Goal: Information Seeking & Learning: Learn about a topic

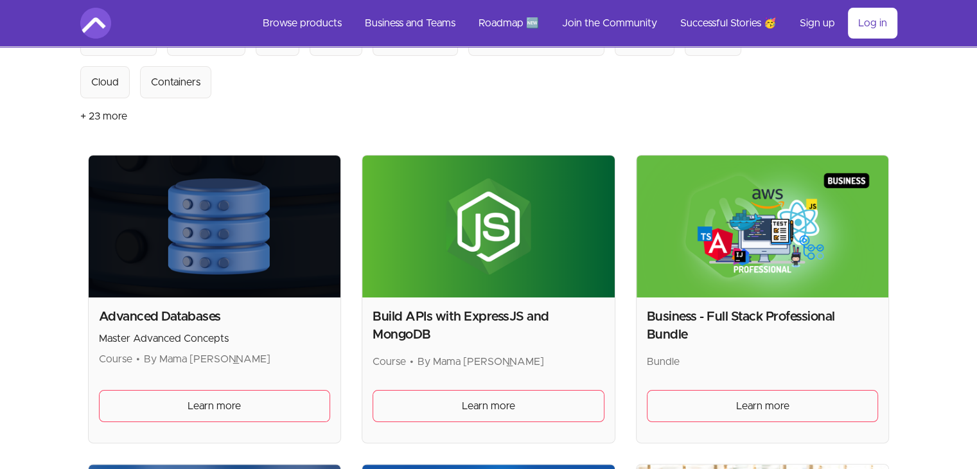
scroll to position [200, 0]
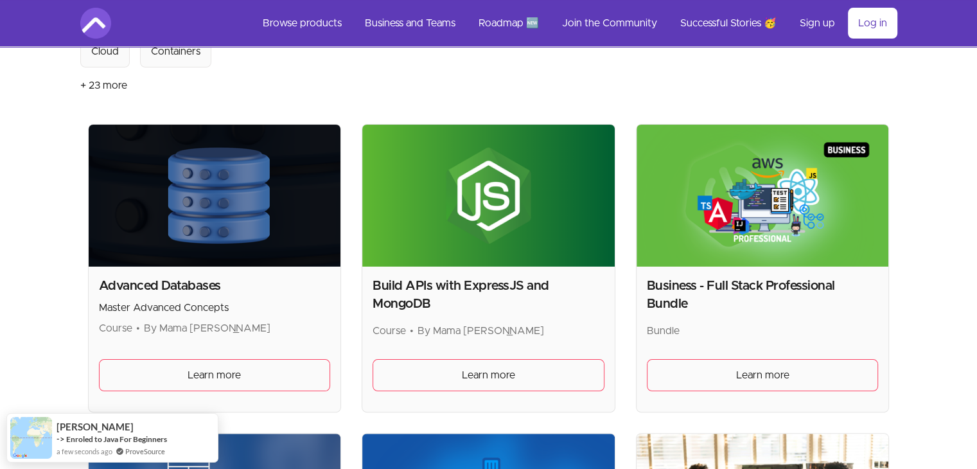
click at [783, 229] on img at bounding box center [763, 196] width 252 height 142
click at [762, 371] on span "Learn more" at bounding box center [762, 374] width 53 height 15
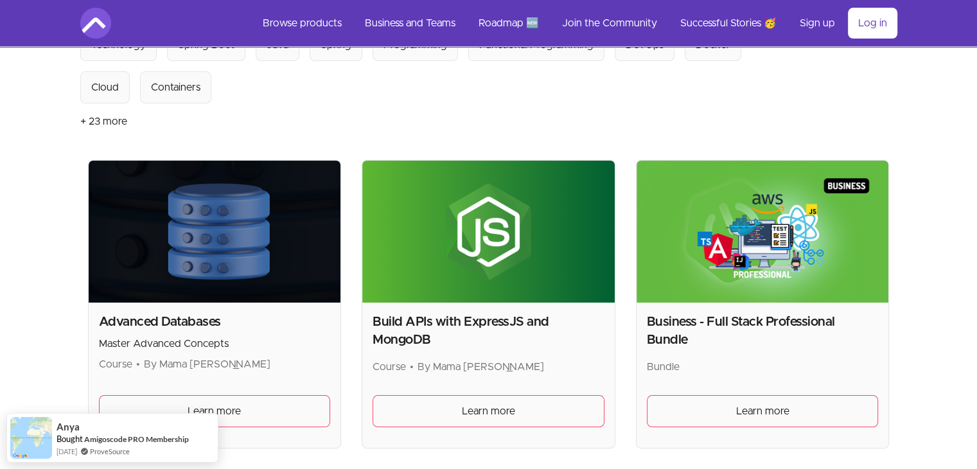
scroll to position [168, 0]
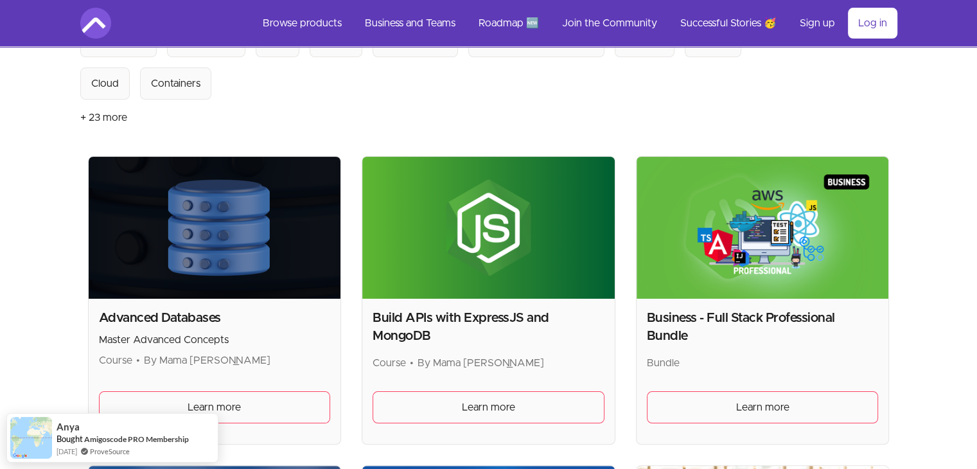
click at [768, 260] on img at bounding box center [763, 228] width 252 height 142
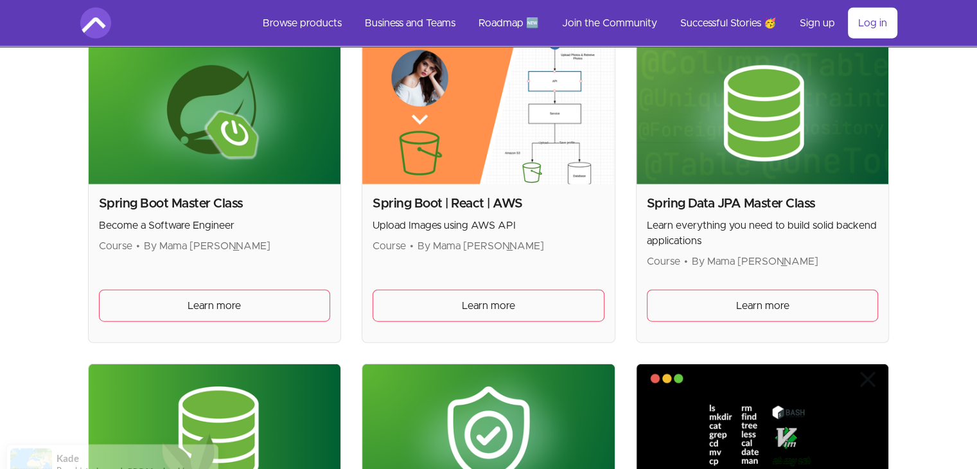
scroll to position [3166, 0]
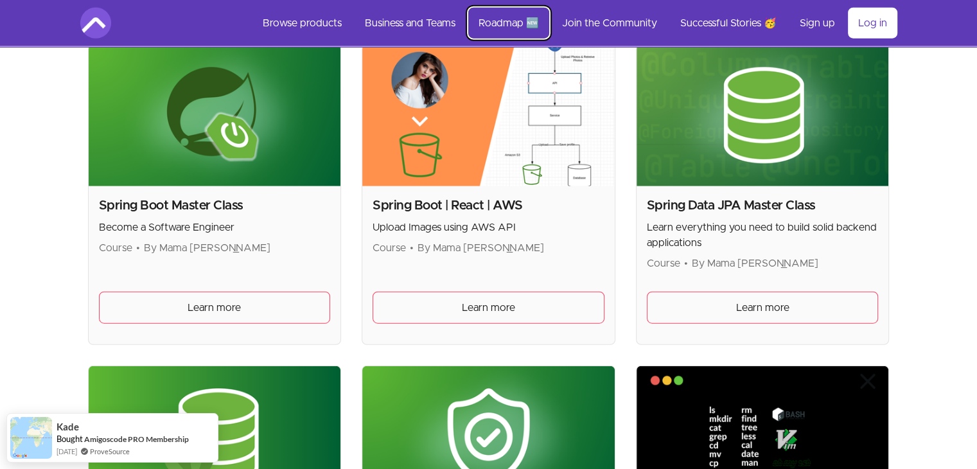
click at [506, 25] on link "Roadmap 🆕" at bounding box center [508, 23] width 81 height 31
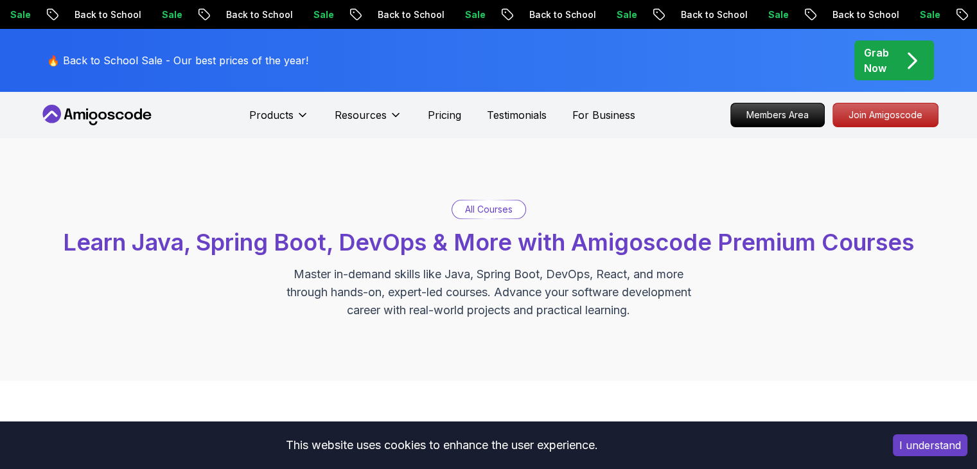
click at [490, 213] on p "All Courses" at bounding box center [489, 209] width 48 height 13
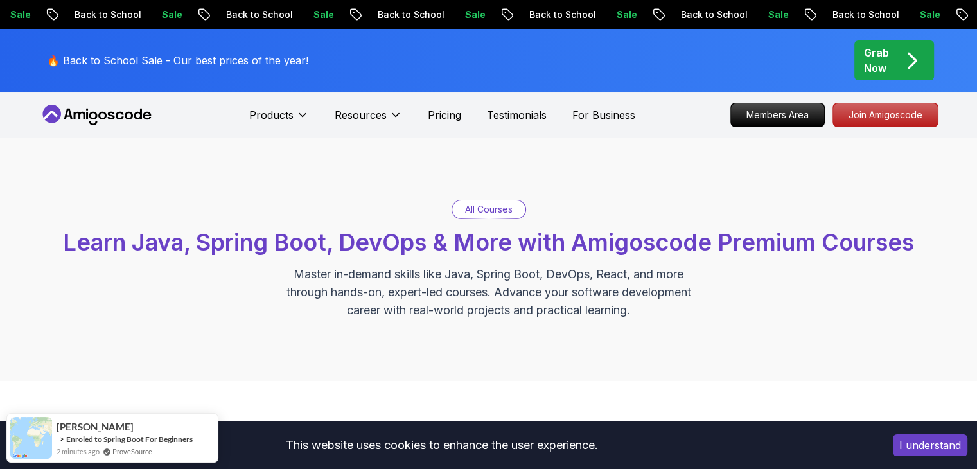
click at [475, 207] on p "All Courses" at bounding box center [489, 209] width 48 height 13
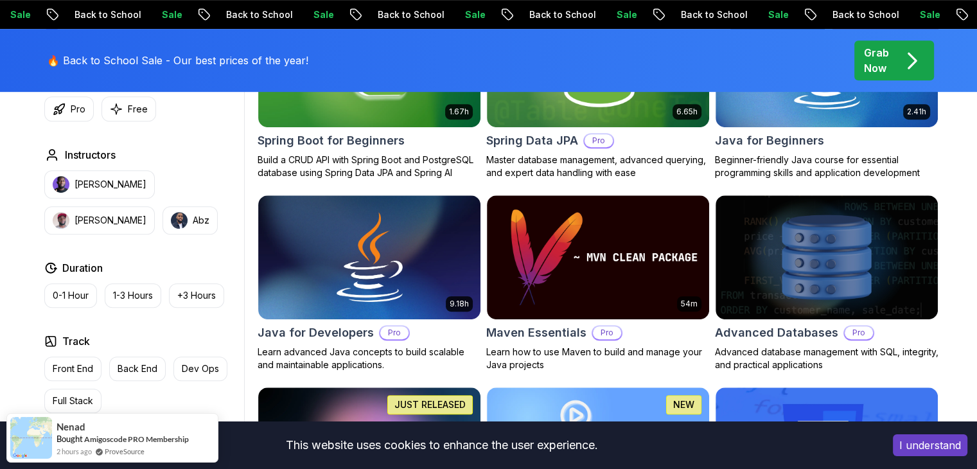
scroll to position [709, 0]
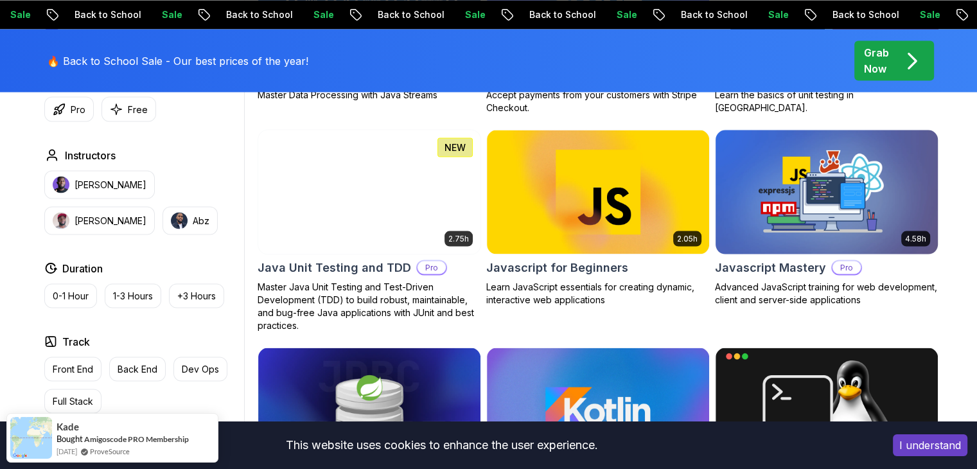
scroll to position [2401, 0]
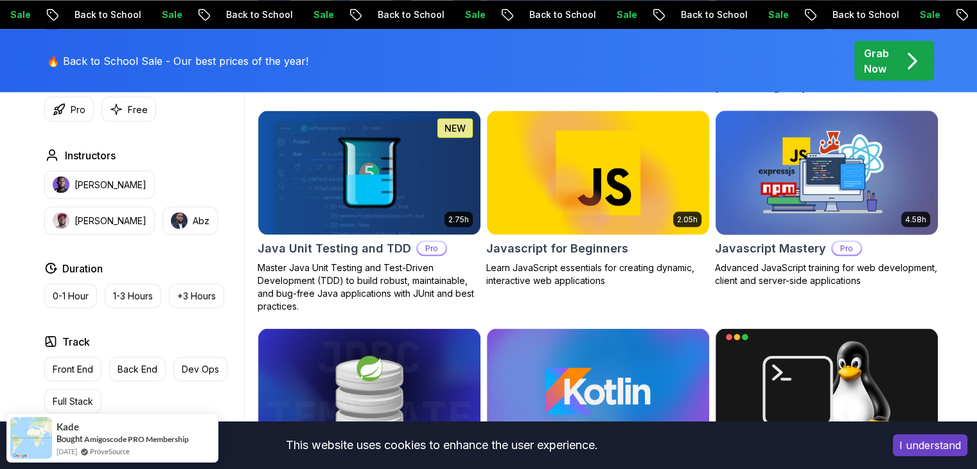
click at [796, 198] on img at bounding box center [826, 172] width 233 height 130
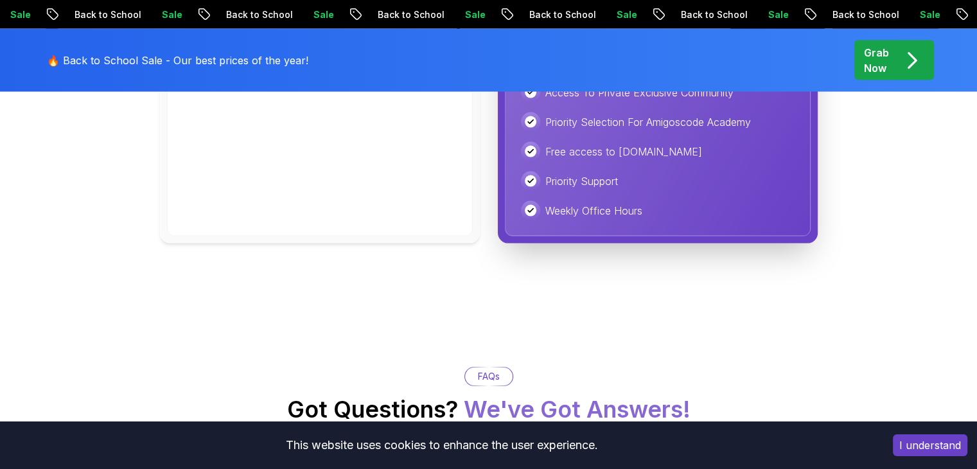
scroll to position [2775, 0]
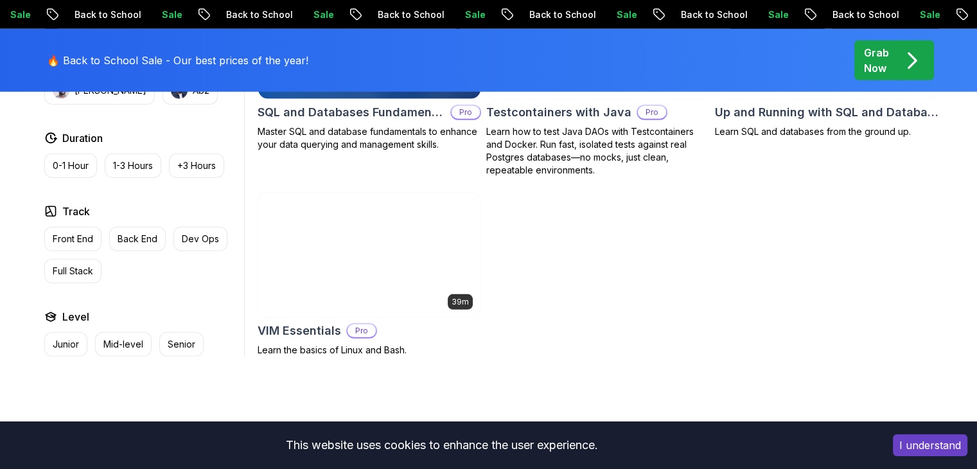
scroll to position [3599, 0]
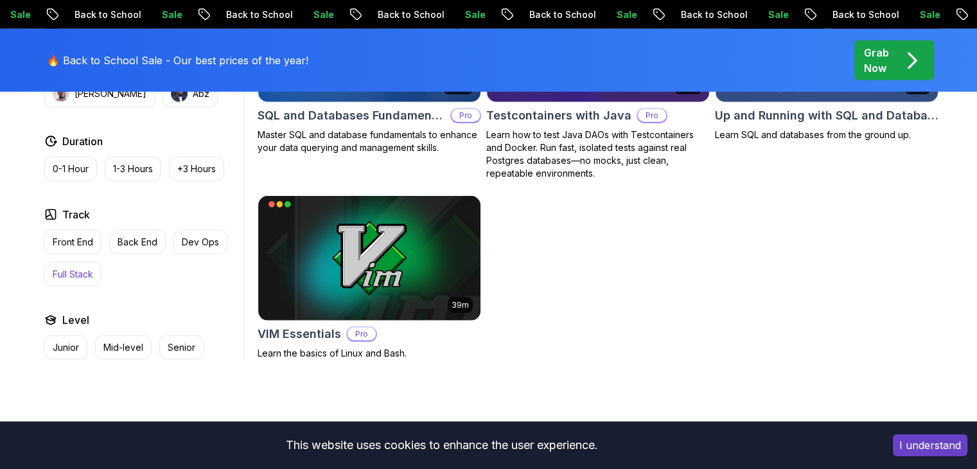
click at [73, 270] on button "Full Stack" at bounding box center [72, 274] width 57 height 24
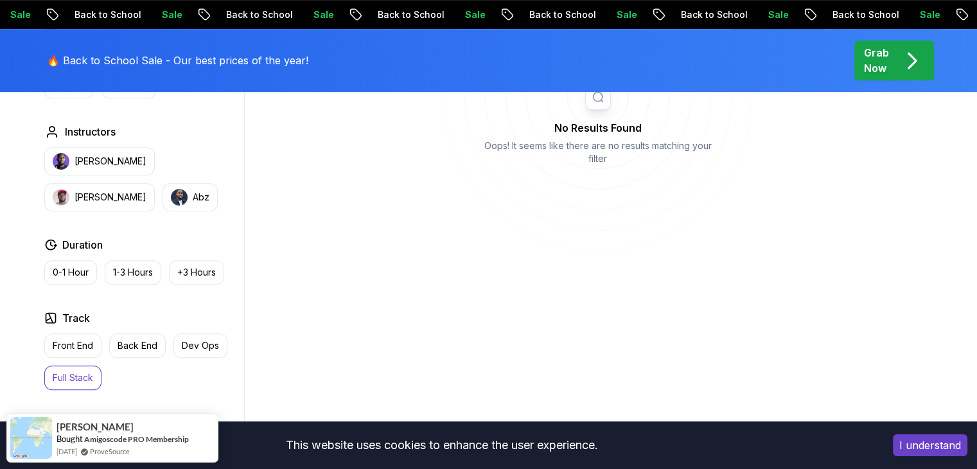
scroll to position [588, 0]
click at [92, 169] on button "Nelson Djalo" at bounding box center [99, 160] width 110 height 28
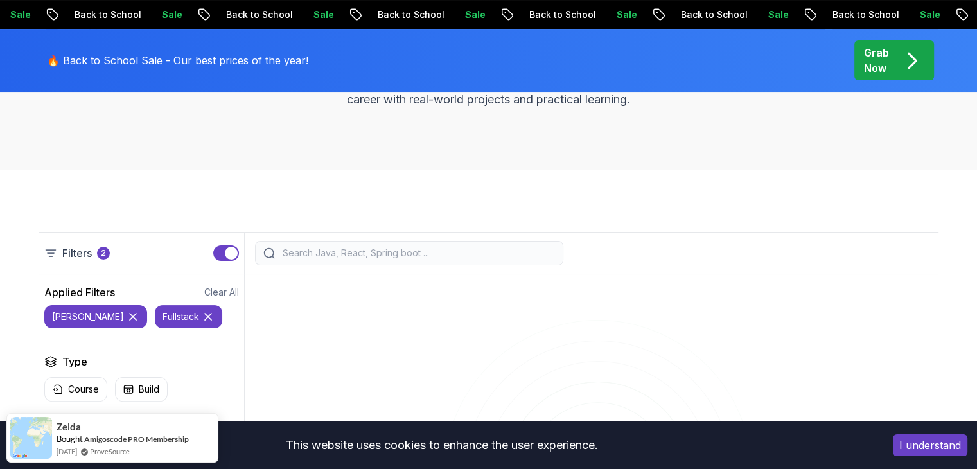
scroll to position [157, 0]
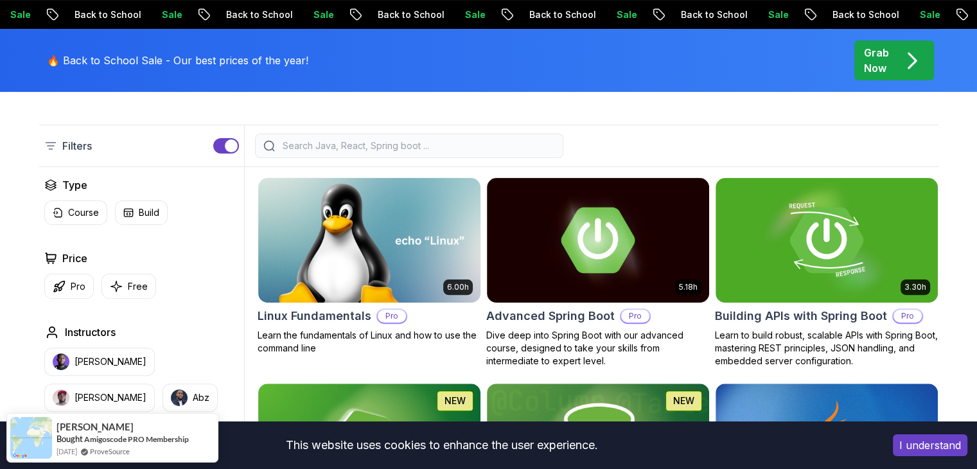
scroll to position [319, 0]
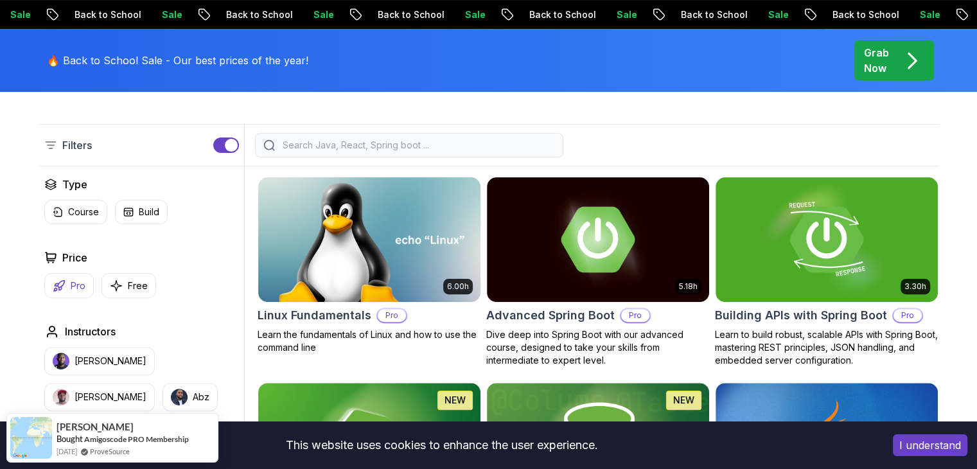
click at [71, 279] on p "Pro" at bounding box center [78, 285] width 15 height 13
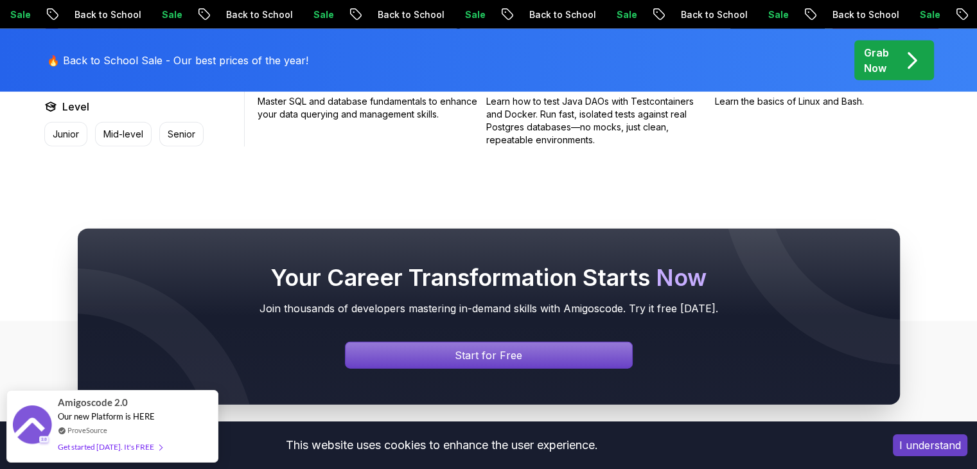
scroll to position [3062, 0]
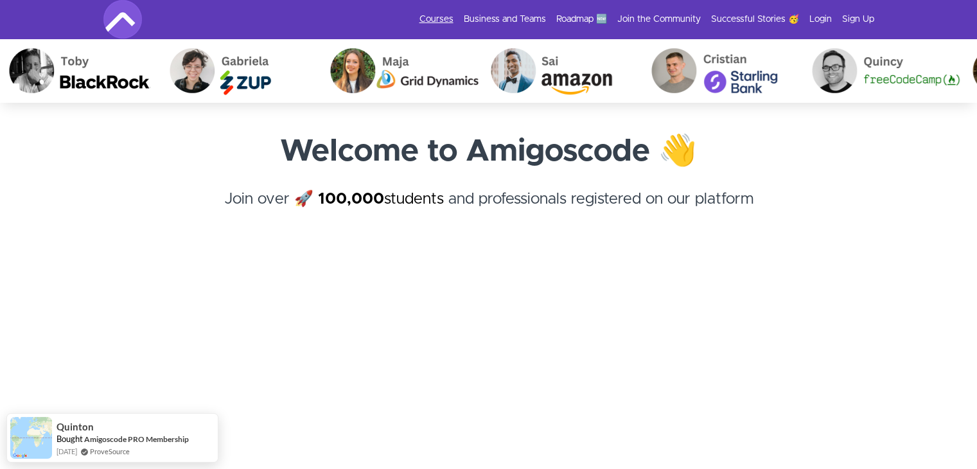
click at [437, 19] on link "Courses" at bounding box center [436, 19] width 34 height 13
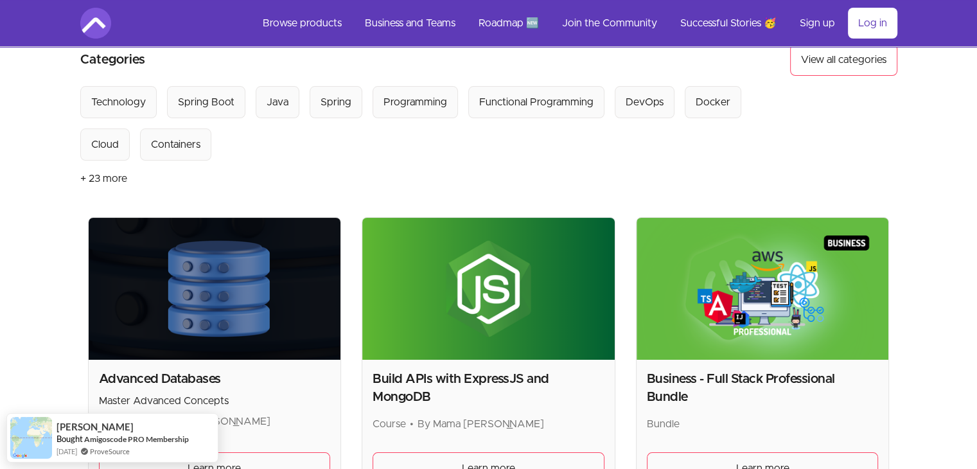
scroll to position [108, 0]
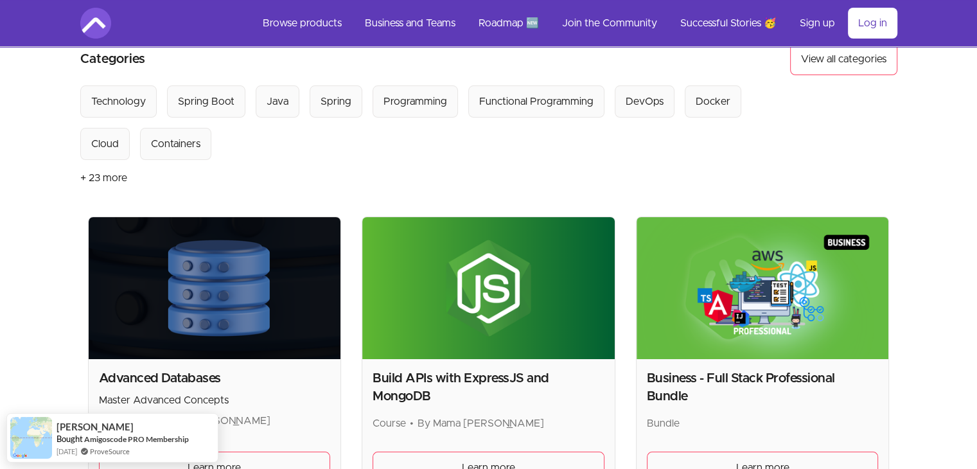
click at [779, 340] on img at bounding box center [763, 288] width 252 height 142
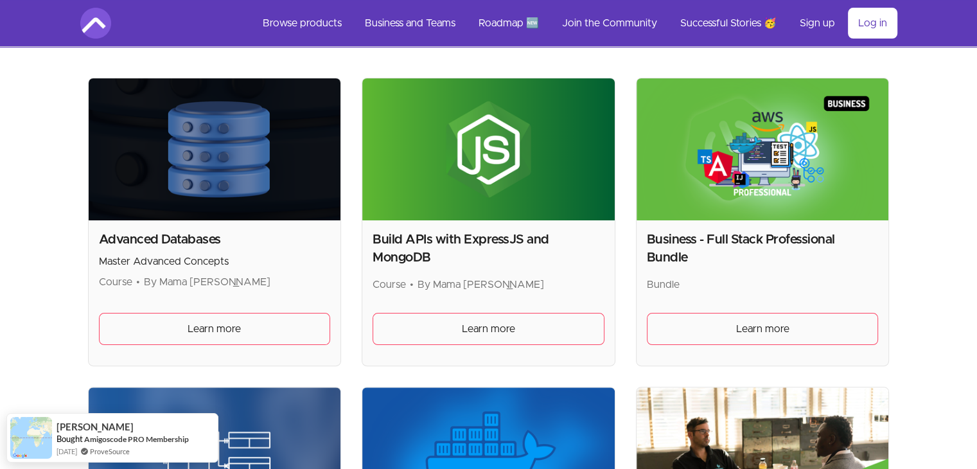
scroll to position [249, 0]
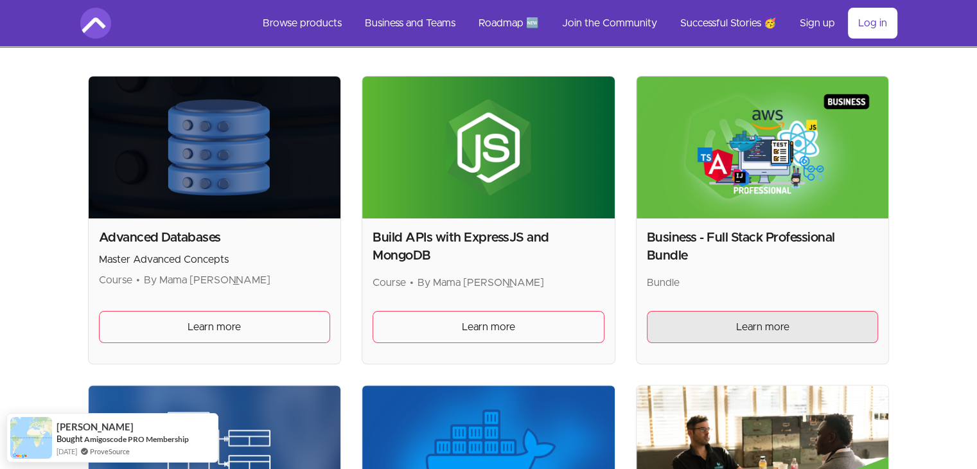
click at [745, 322] on span "Learn more" at bounding box center [762, 326] width 53 height 15
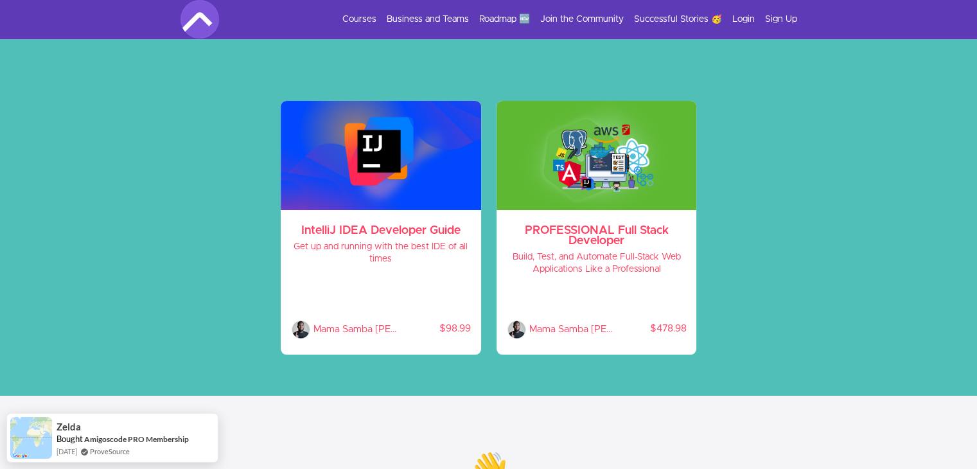
scroll to position [67, 0]
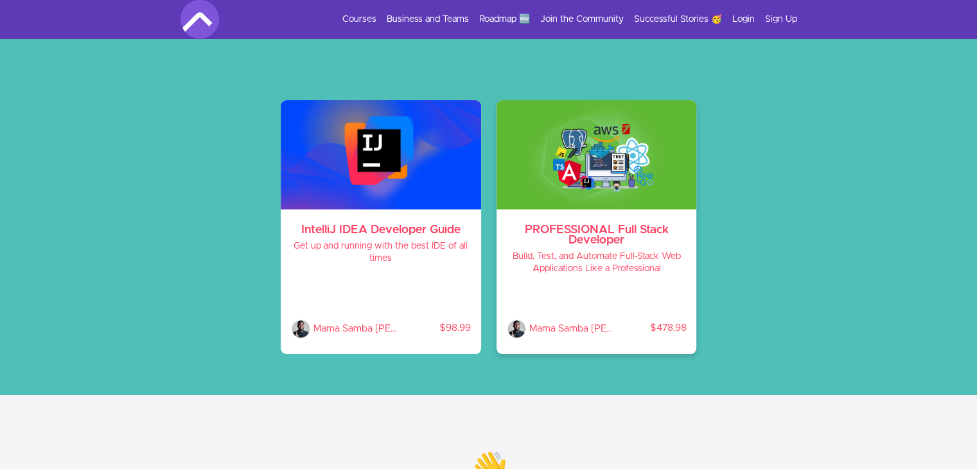
click at [610, 137] on img at bounding box center [597, 154] width 200 height 109
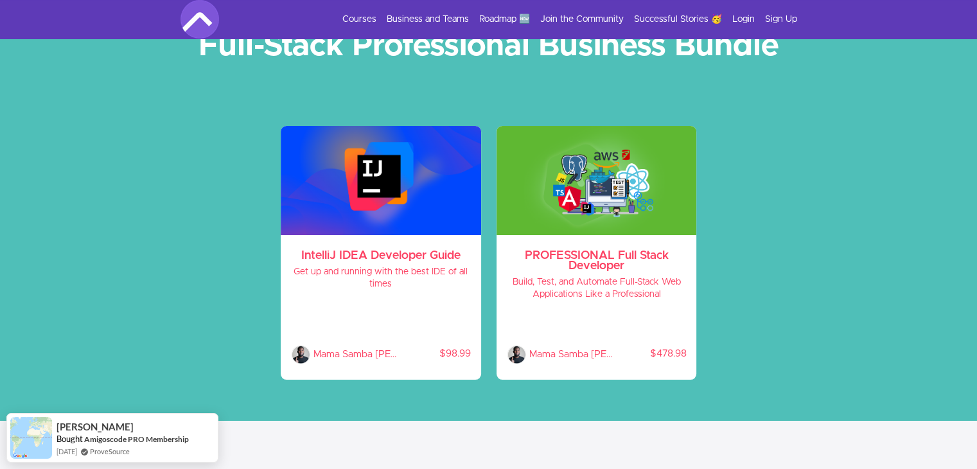
scroll to position [0, 0]
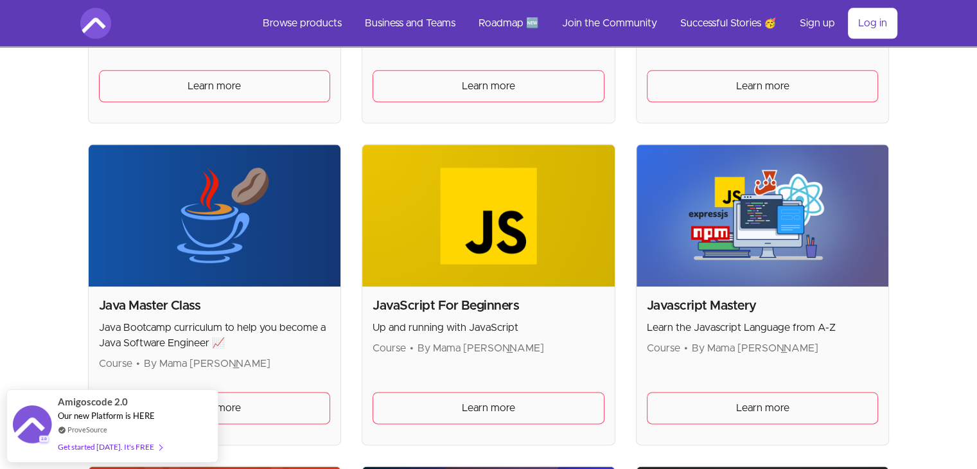
scroll to position [1473, 0]
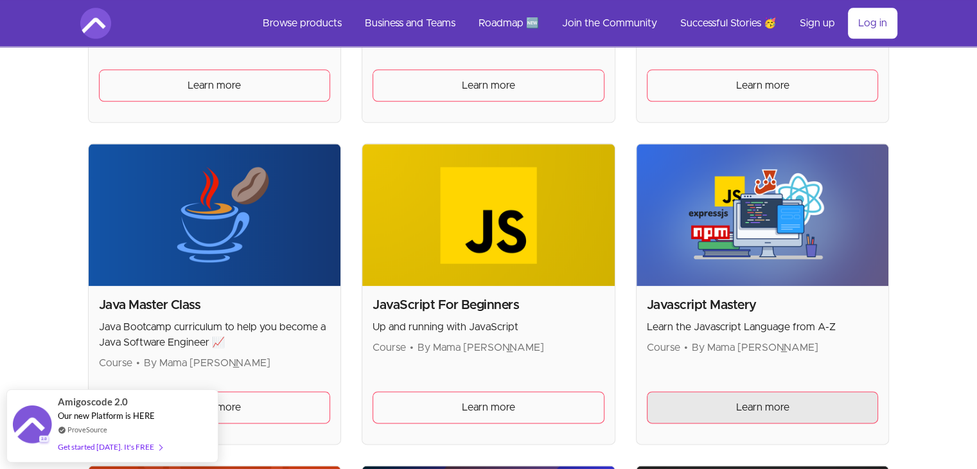
click at [761, 400] on span "Learn more" at bounding box center [762, 407] width 53 height 15
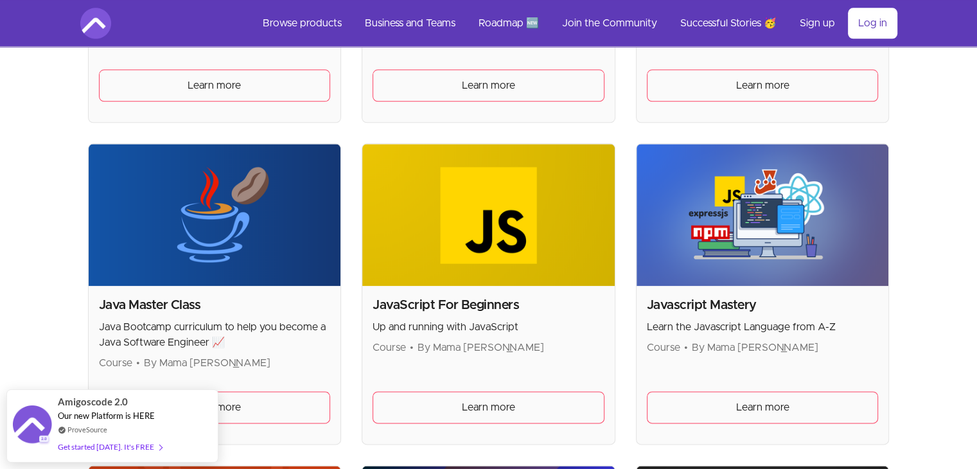
click at [763, 251] on img at bounding box center [763, 215] width 252 height 142
click at [753, 307] on h2 "Javascript Mastery" at bounding box center [763, 305] width 232 height 18
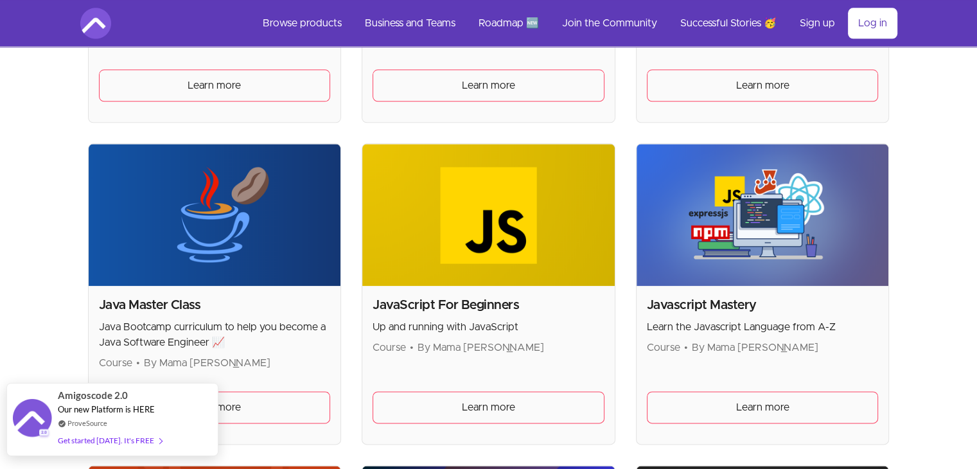
click at [118, 447] on div "Get started [DATE]. It's FREE" at bounding box center [110, 440] width 104 height 15
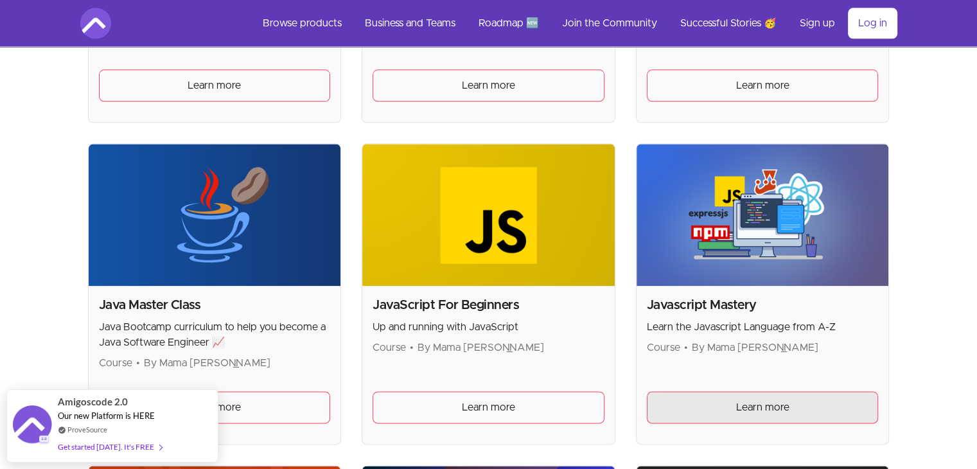
click at [745, 391] on link "Learn more" at bounding box center [763, 407] width 232 height 32
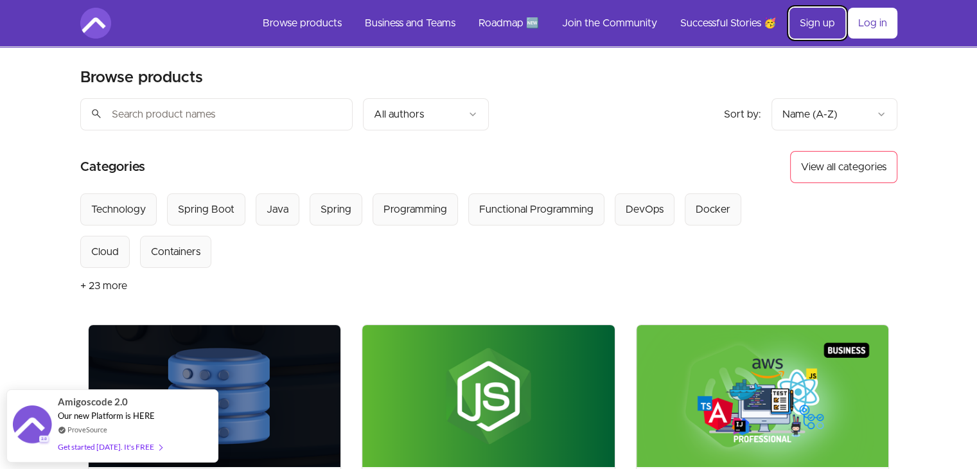
click at [822, 21] on link "Sign up" at bounding box center [818, 23] width 56 height 31
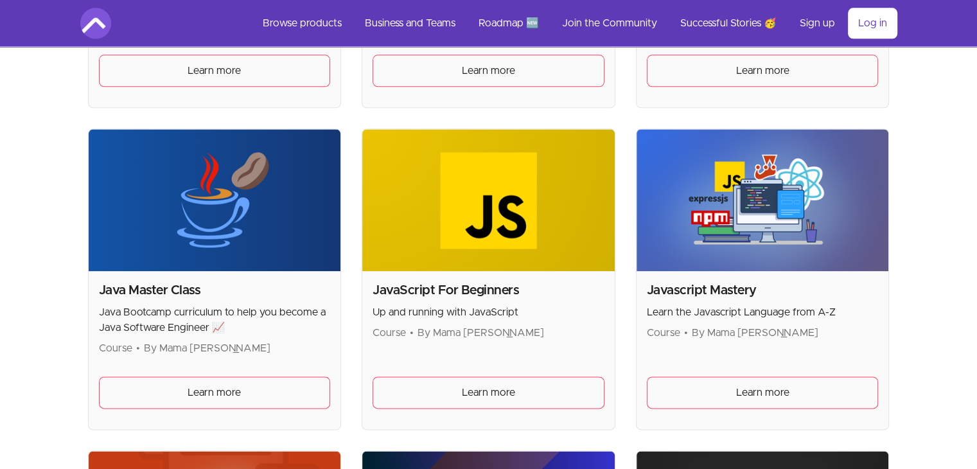
scroll to position [1489, 0]
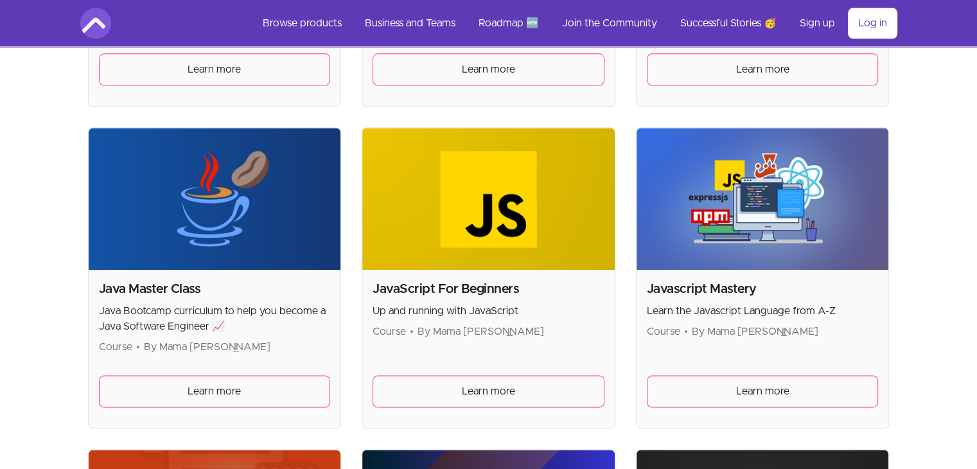
click at [750, 333] on span "By Mama [PERSON_NAME]" at bounding box center [755, 331] width 127 height 10
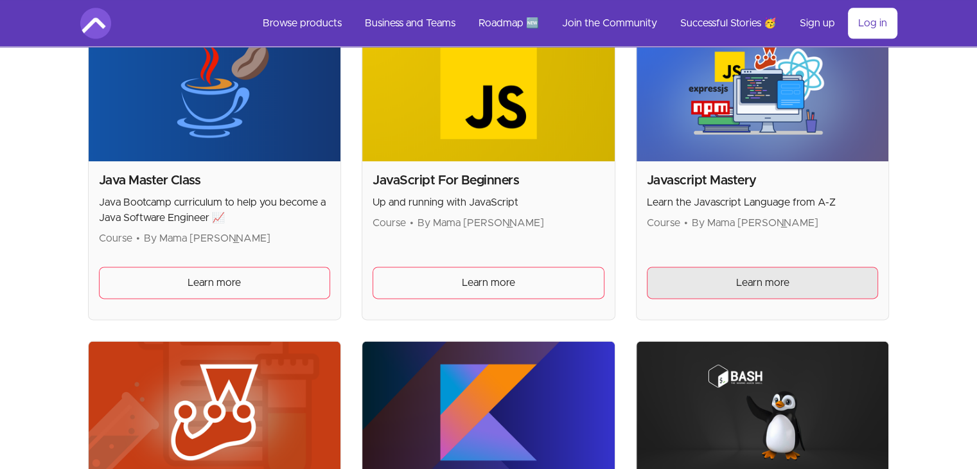
scroll to position [1596, 0]
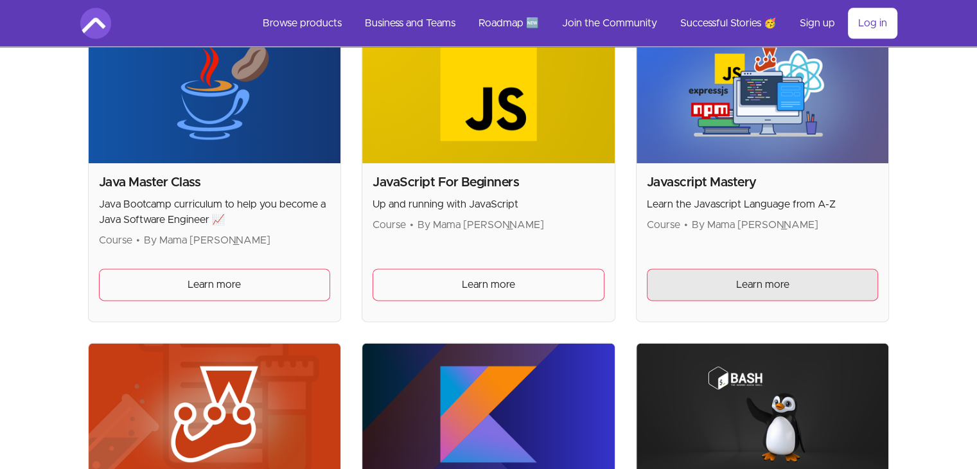
click at [748, 281] on span "Learn more" at bounding box center [762, 284] width 53 height 15
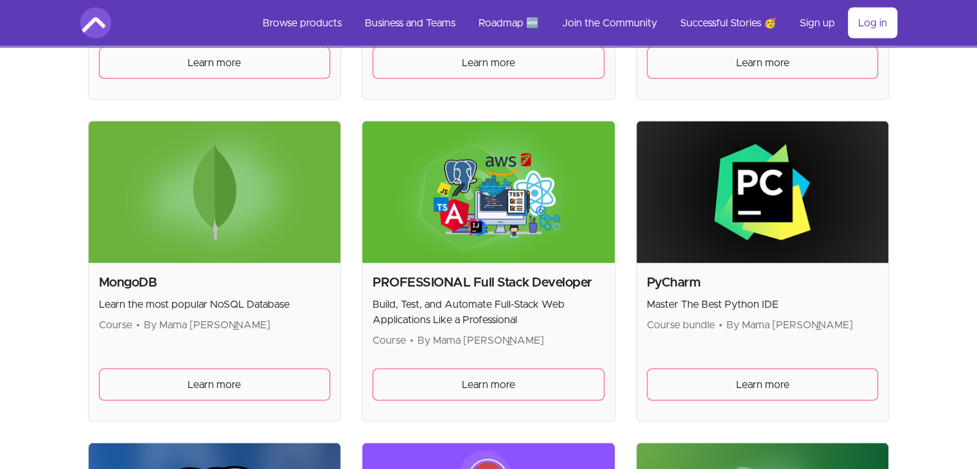
scroll to position [2446, 0]
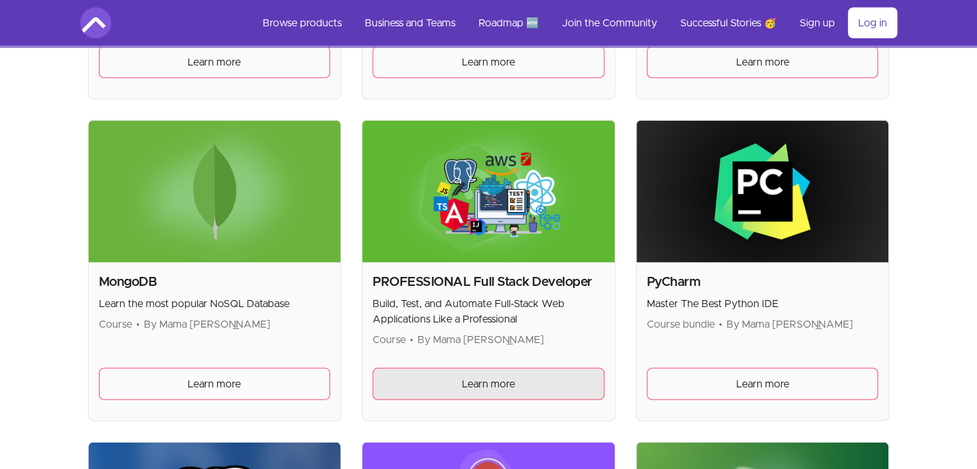
click at [481, 376] on span "Learn more" at bounding box center [488, 383] width 53 height 15
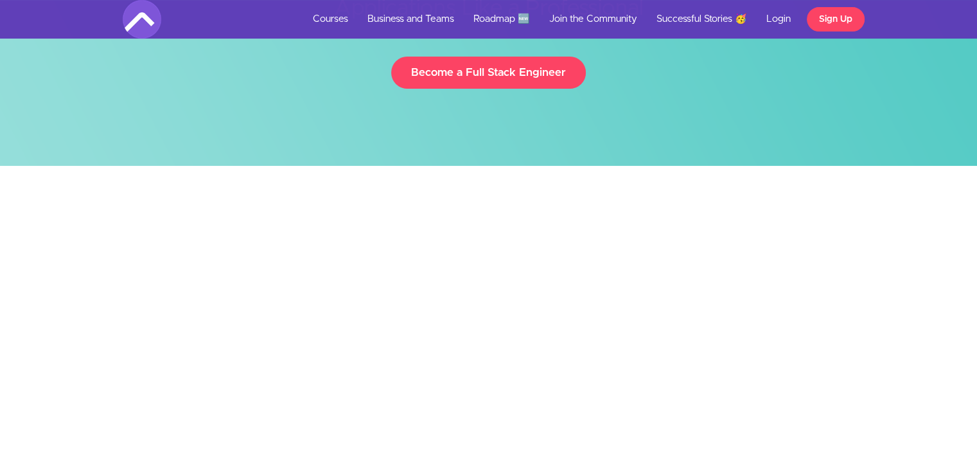
scroll to position [190, 0]
